Goal: Find specific page/section: Find specific page/section

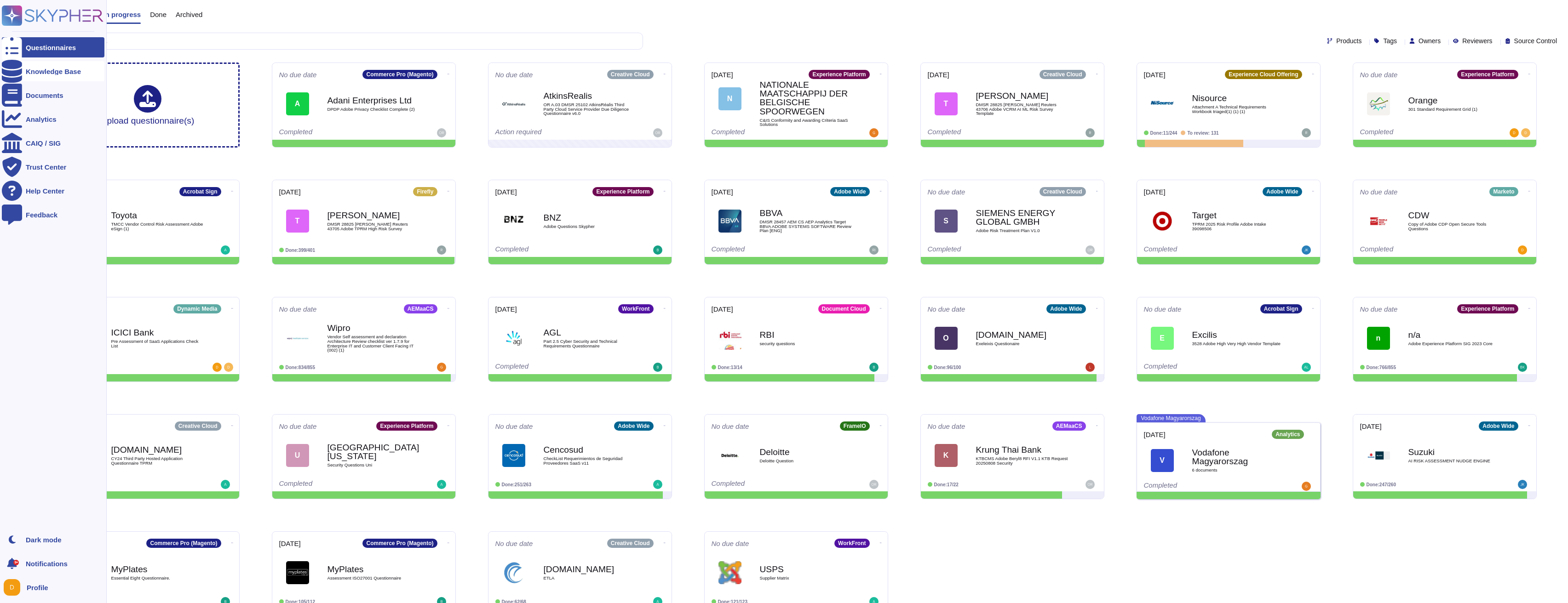
click at [20, 71] on div at bounding box center [12, 71] width 20 height 20
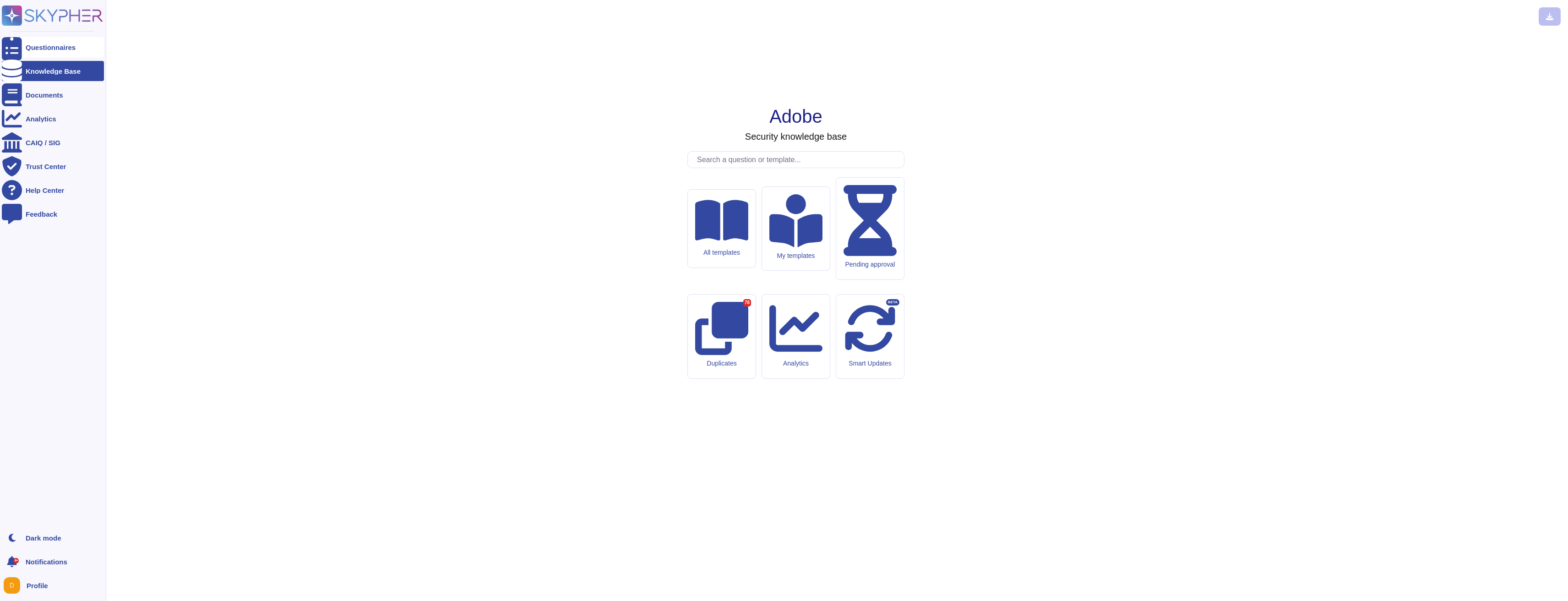
click at [55, 55] on div "Questionnaires" at bounding box center [53, 47] width 102 height 20
